Goal: Information Seeking & Learning: Learn about a topic

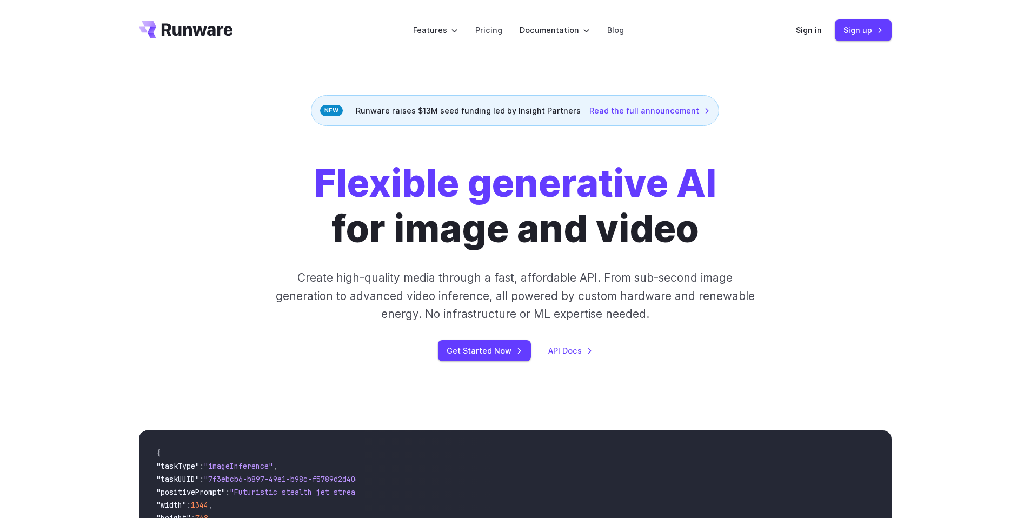
scroll to position [5, 0]
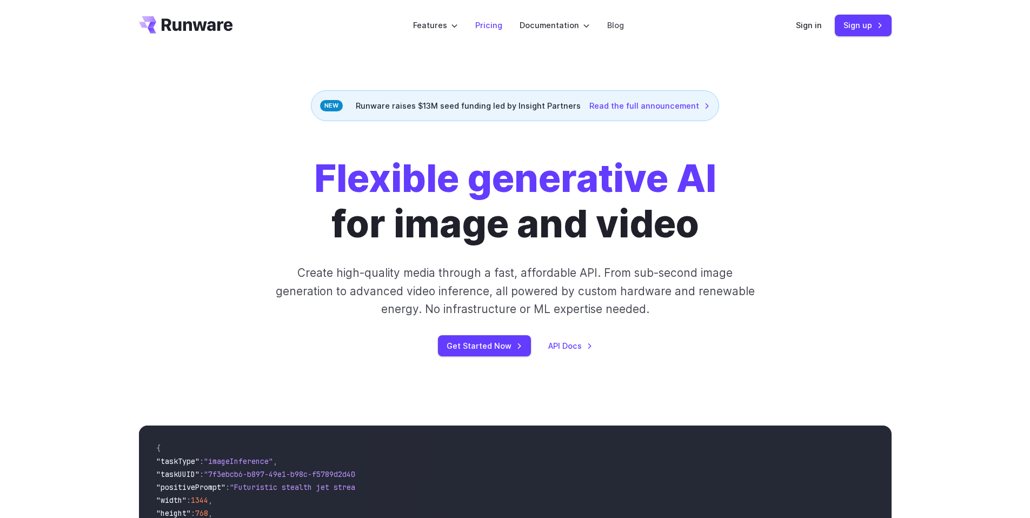
click at [499, 28] on link "Pricing" at bounding box center [488, 25] width 27 height 12
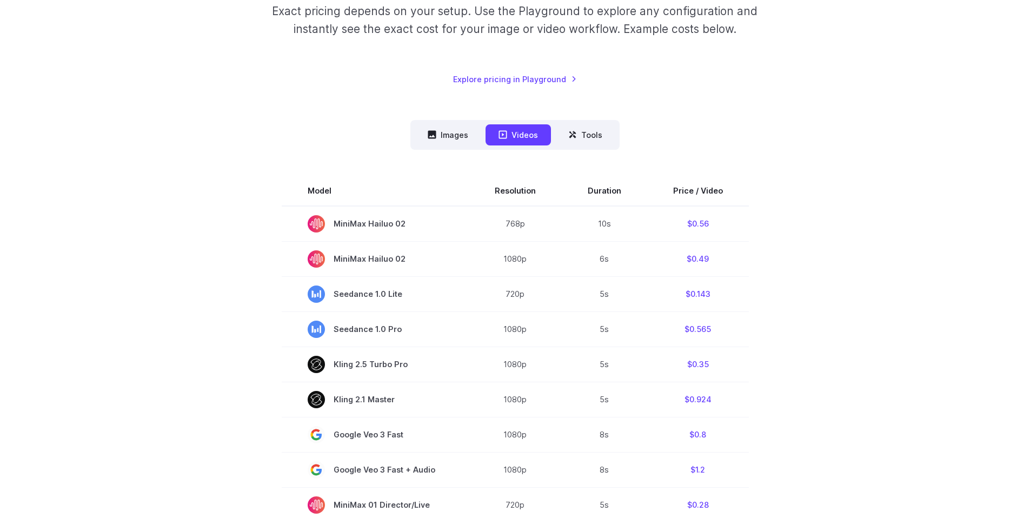
scroll to position [233, 0]
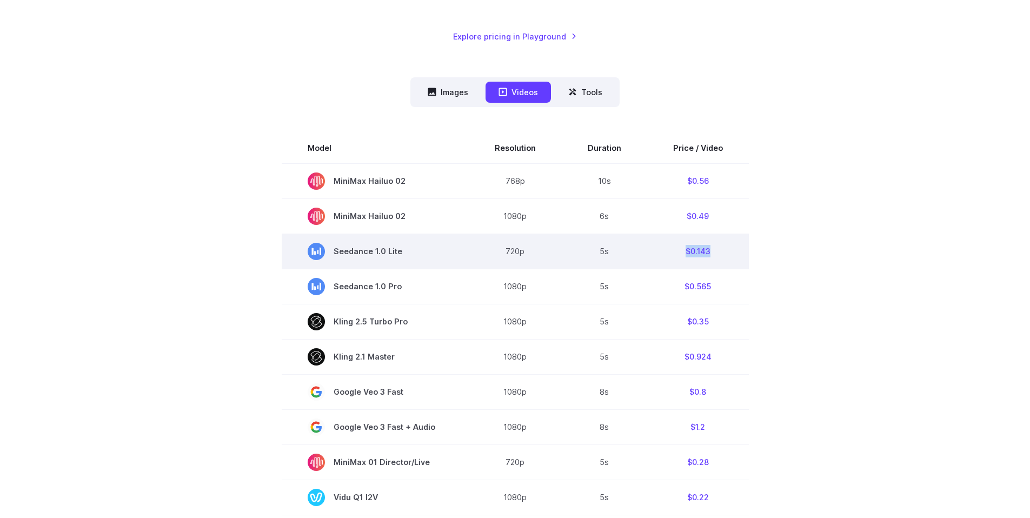
drag, startPoint x: 682, startPoint y: 249, endPoint x: 712, endPoint y: 255, distance: 31.0
click at [712, 255] on td "$0.143" at bounding box center [698, 250] width 102 height 35
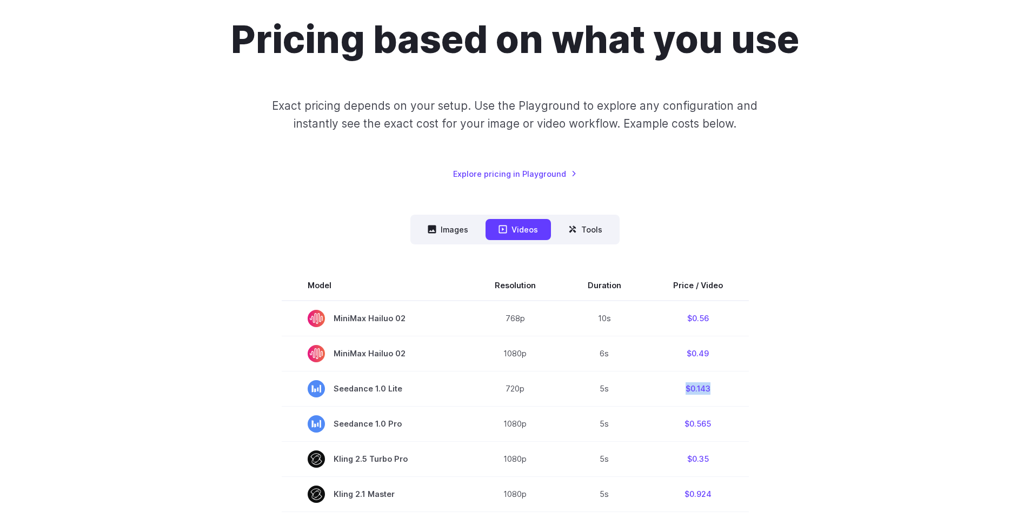
scroll to position [151, 0]
